Goal: Transaction & Acquisition: Subscribe to service/newsletter

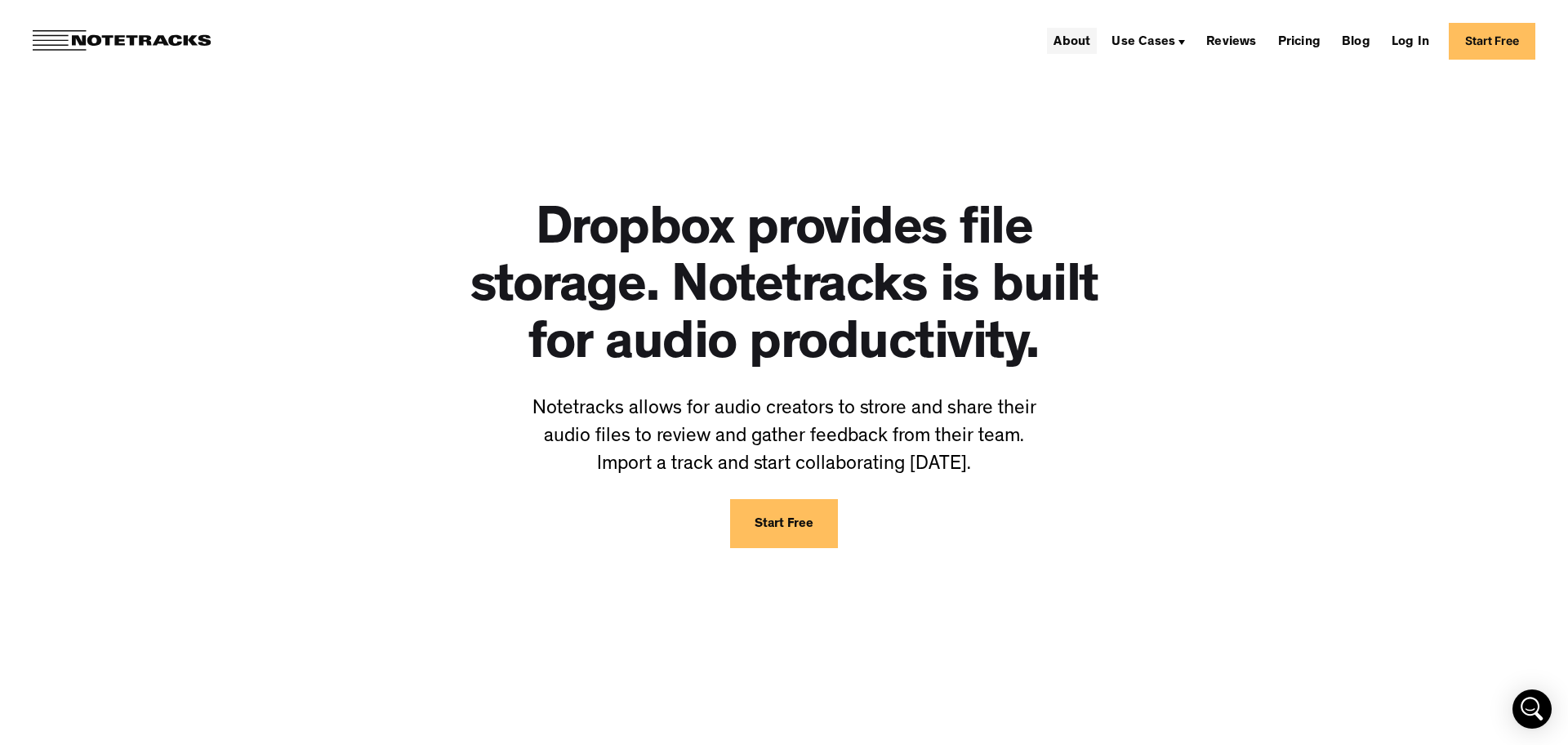
click at [1086, 33] on link "About" at bounding box center [1072, 41] width 50 height 26
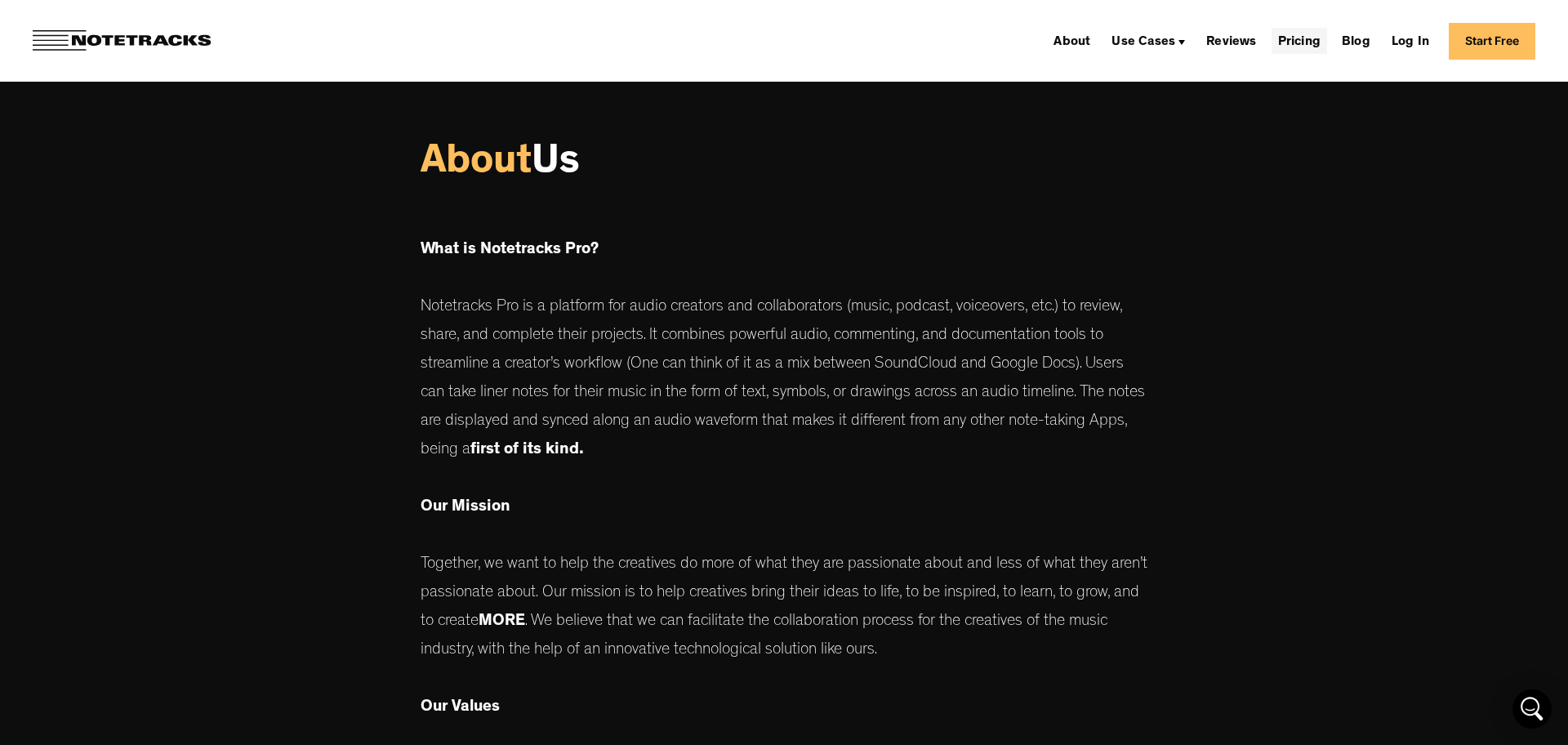
click at [1313, 37] on link "Pricing" at bounding box center [1300, 41] width 56 height 26
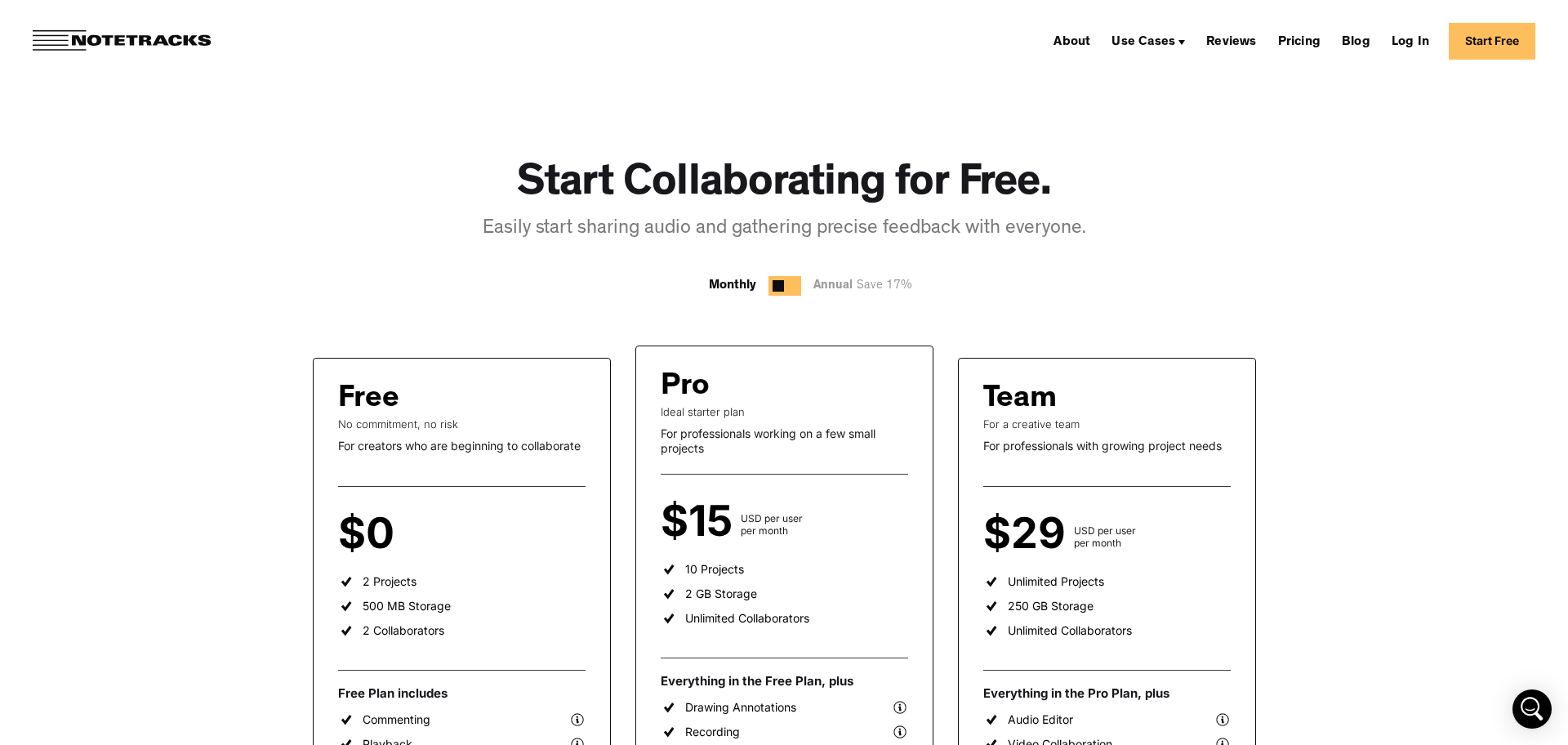
scroll to position [22, 0]
click at [1475, 37] on link "Start Free" at bounding box center [1492, 41] width 87 height 37
